Goal: Information Seeking & Learning: Learn about a topic

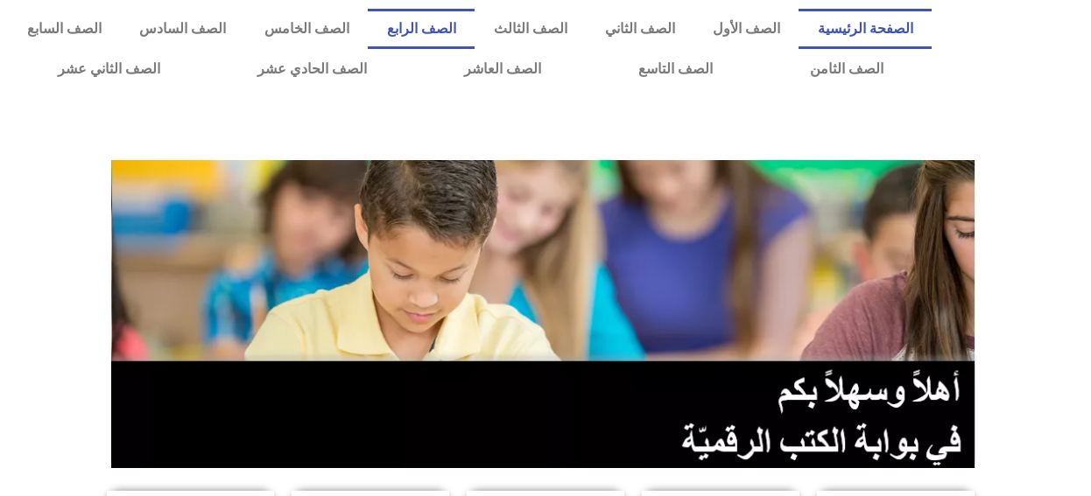
click at [459, 29] on link "الصف الرابع" at bounding box center [421, 29] width 107 height 40
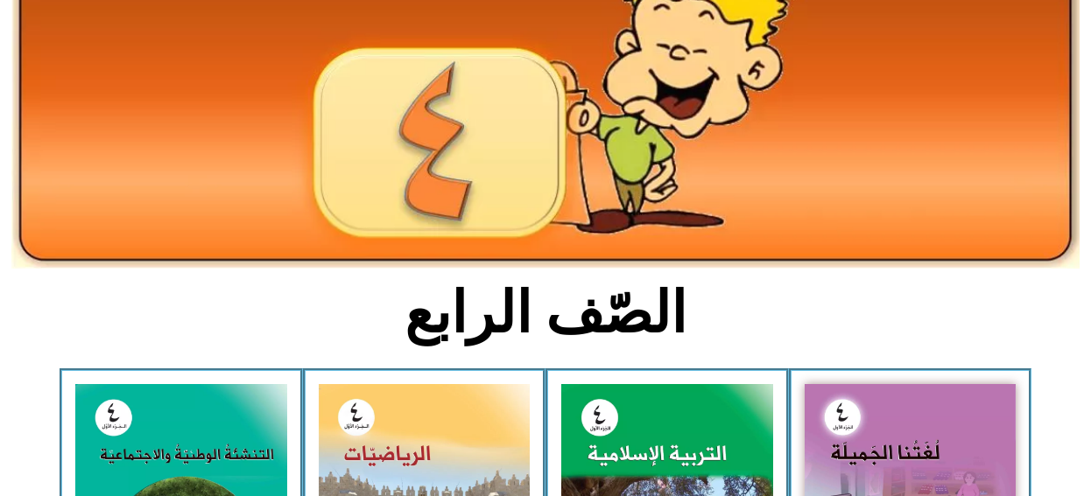
scroll to position [263, 0]
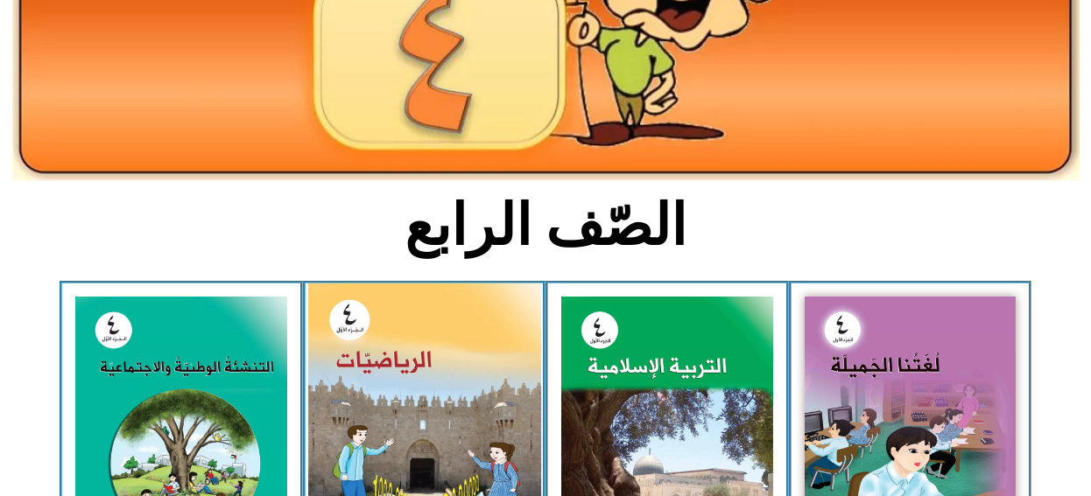
click at [383, 377] on img at bounding box center [423, 430] width 233 height 292
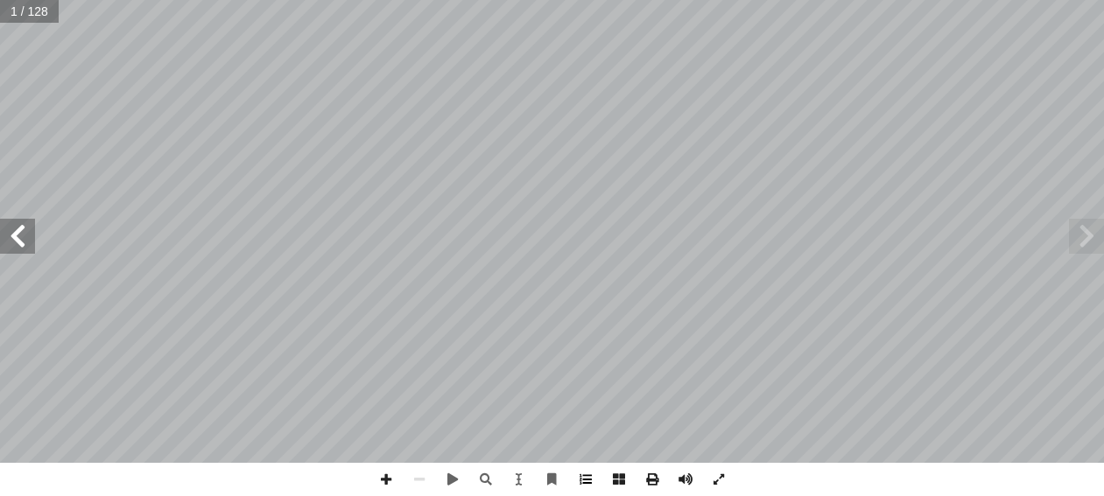
click at [579, 480] on span at bounding box center [585, 479] width 33 height 33
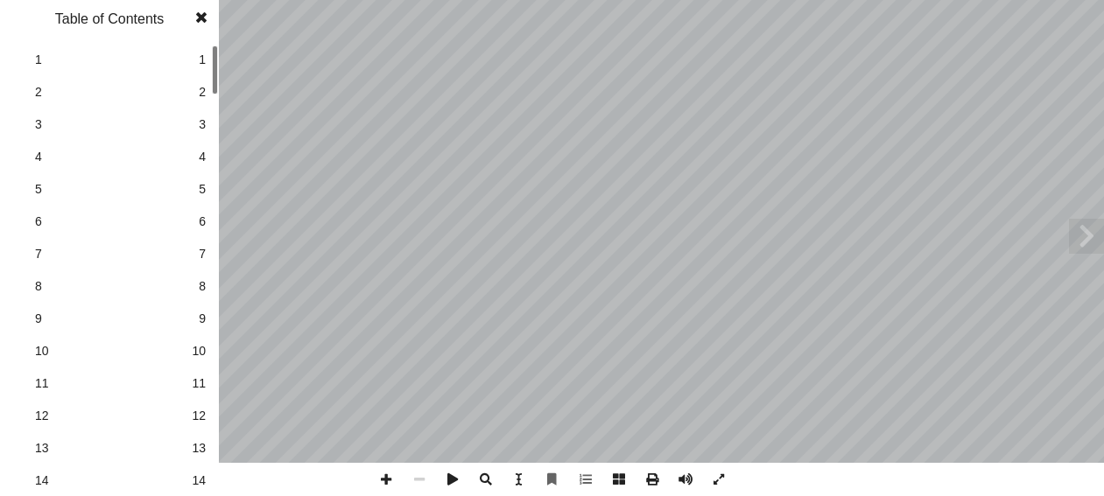
click at [201, 452] on span "13" at bounding box center [199, 448] width 14 height 18
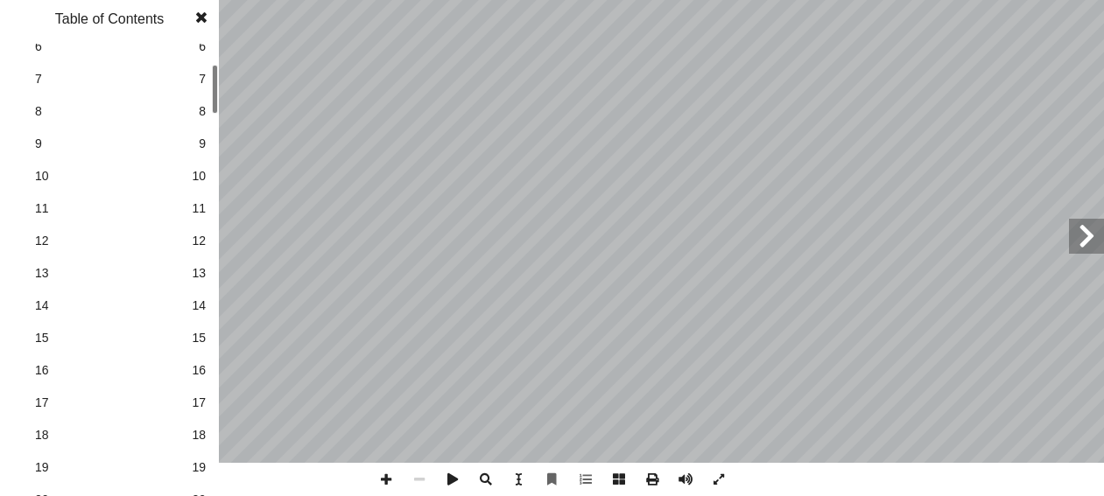
click at [200, 468] on span "19" at bounding box center [199, 468] width 14 height 18
click at [216, 95] on div at bounding box center [215, 96] width 6 height 49
click at [197, 435] on span "20" at bounding box center [199, 433] width 14 height 18
click at [199, 467] on span "21" at bounding box center [199, 465] width 14 height 18
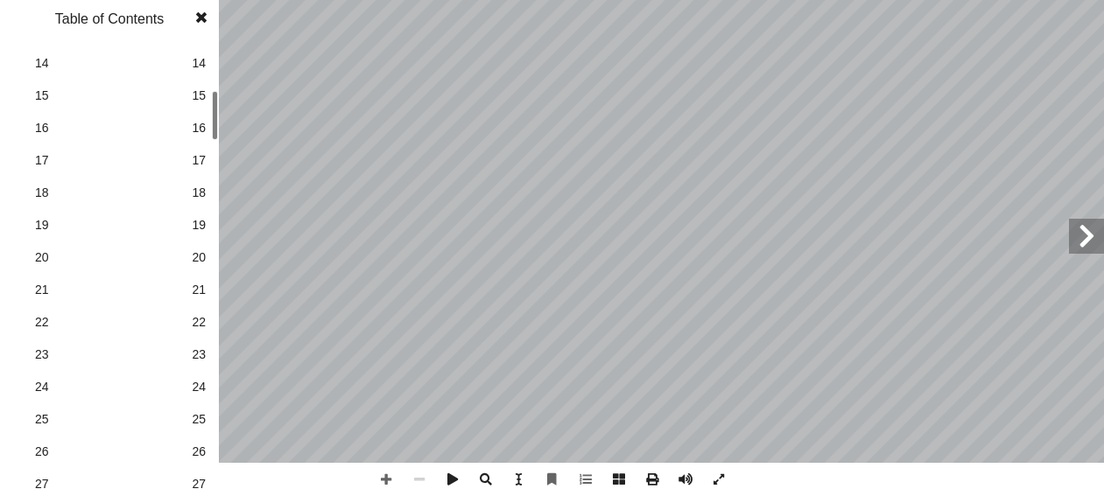
click at [200, 418] on span "25" at bounding box center [199, 420] width 14 height 18
click at [203, 486] on span "27" at bounding box center [199, 484] width 14 height 18
click at [206, 16] on span at bounding box center [202, 17] width 32 height 35
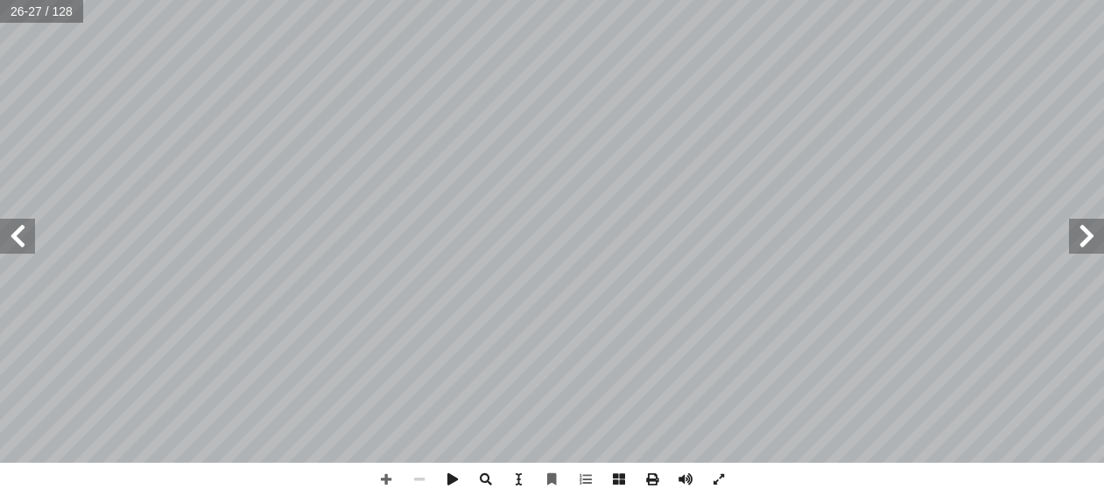
click at [1095, 238] on span at bounding box center [1086, 236] width 35 height 35
click at [386, 477] on span at bounding box center [385, 479] width 33 height 33
click at [385, 482] on span at bounding box center [385, 479] width 33 height 33
click at [12, 229] on span at bounding box center [17, 236] width 35 height 35
click at [12, 234] on span at bounding box center [17, 236] width 35 height 35
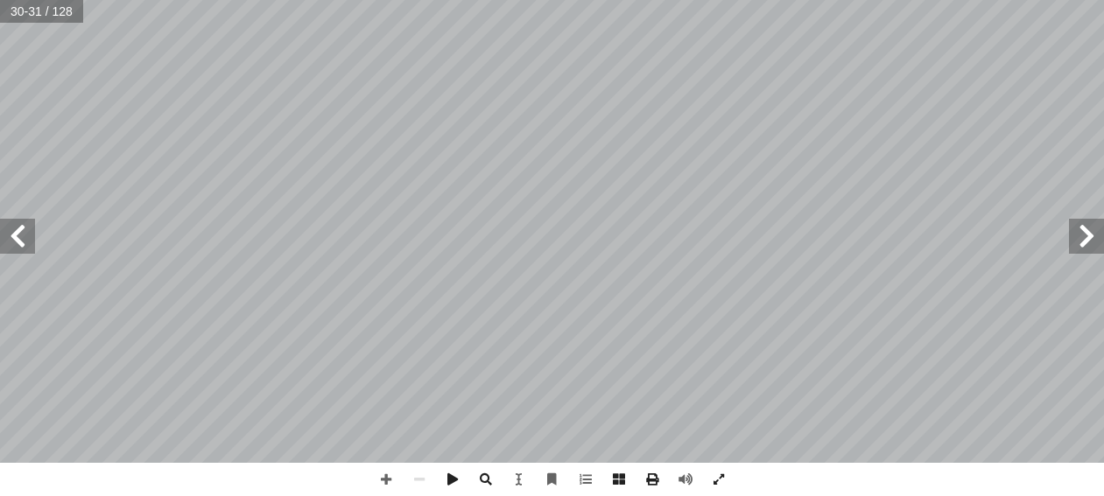
click at [1078, 236] on span at bounding box center [1086, 236] width 35 height 35
click at [389, 484] on span at bounding box center [385, 479] width 33 height 33
click at [16, 232] on span at bounding box center [17, 236] width 35 height 35
click at [419, 481] on span at bounding box center [419, 479] width 33 height 33
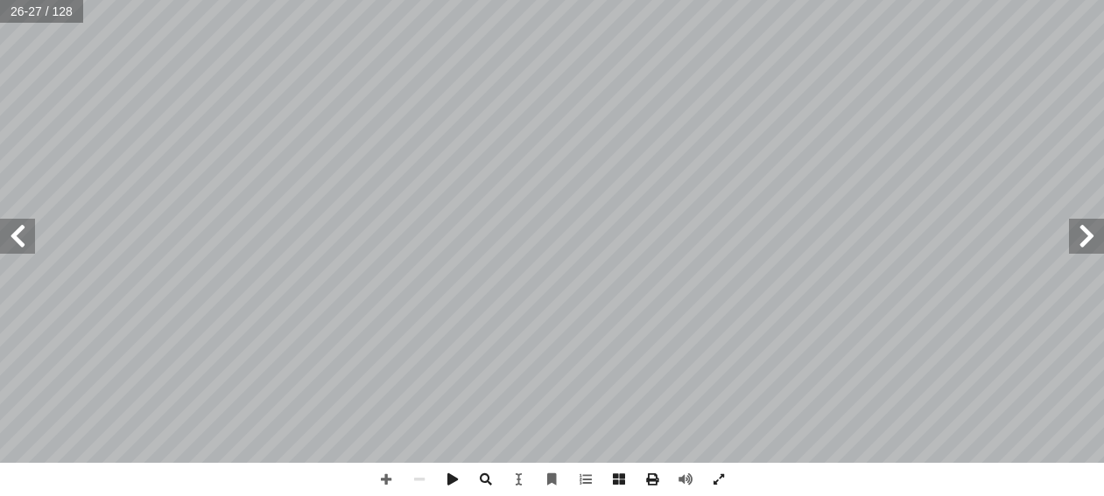
click at [19, 253] on span at bounding box center [17, 236] width 35 height 35
